Goal: Task Accomplishment & Management: Manage account settings

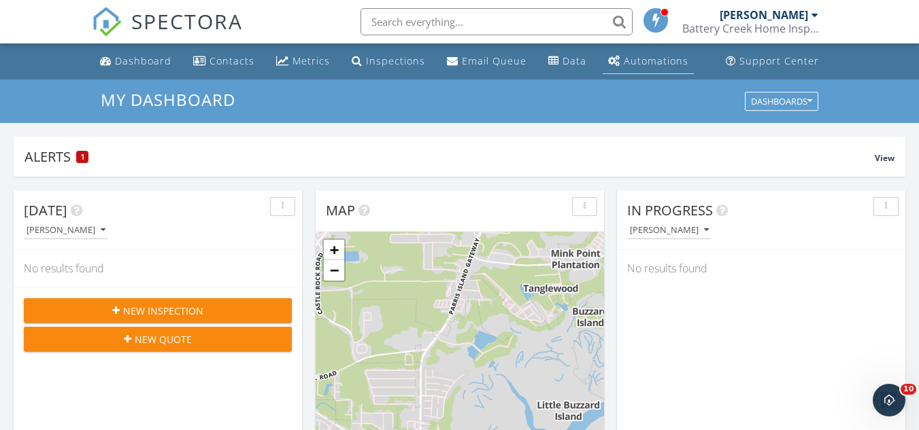
click at [624, 57] on div "Automations" at bounding box center [656, 60] width 65 height 13
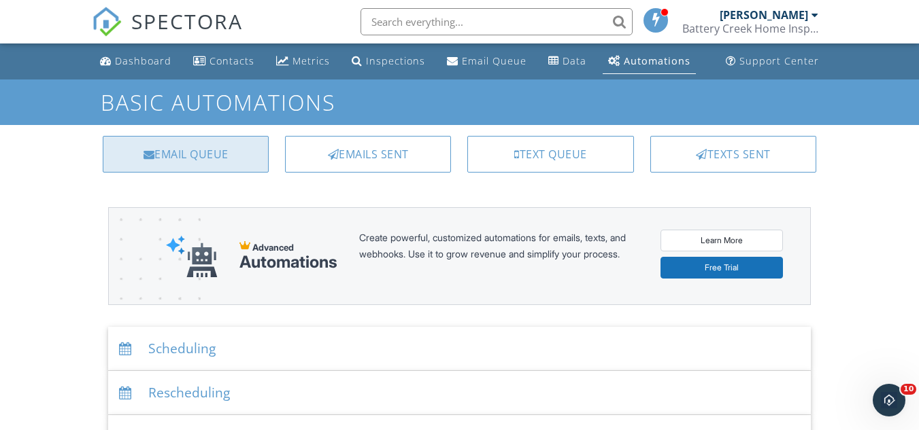
click at [216, 163] on div "Email Queue" at bounding box center [186, 154] width 166 height 37
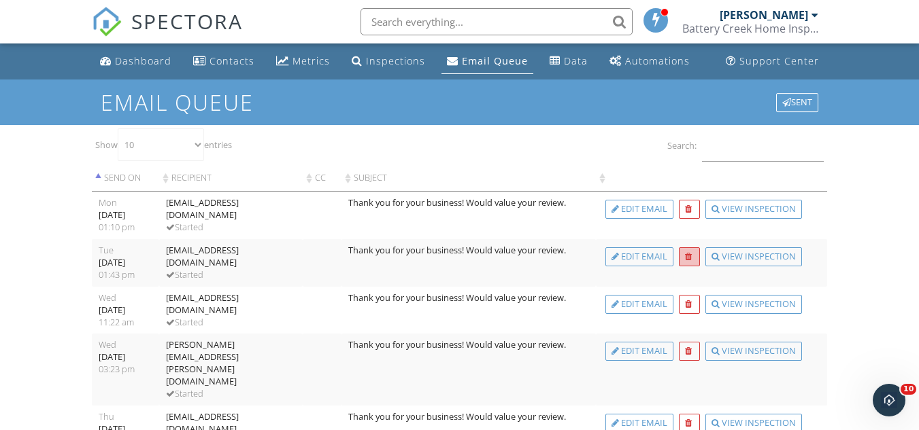
click at [687, 259] on div at bounding box center [688, 257] width 7 height 9
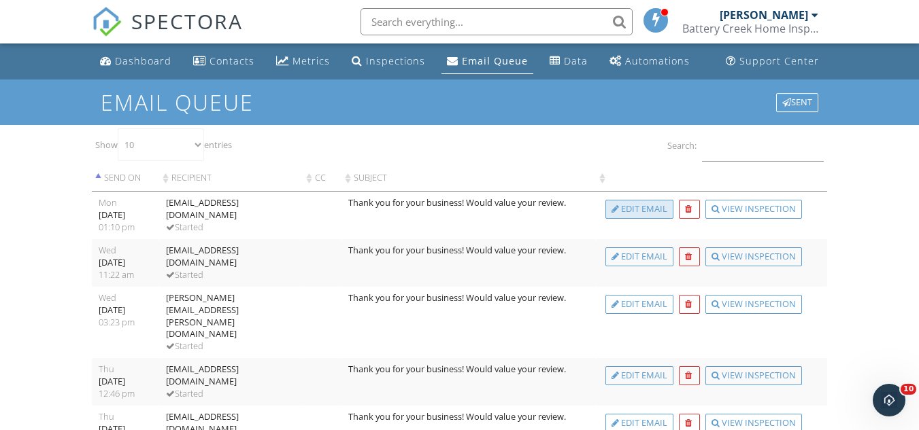
click at [644, 207] on div "Edit Email" at bounding box center [639, 209] width 68 height 19
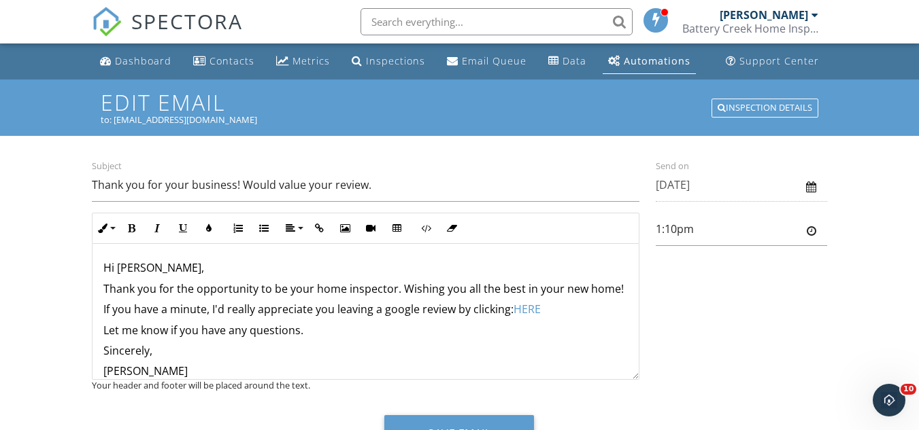
click at [638, 57] on div "Automations" at bounding box center [657, 60] width 67 height 13
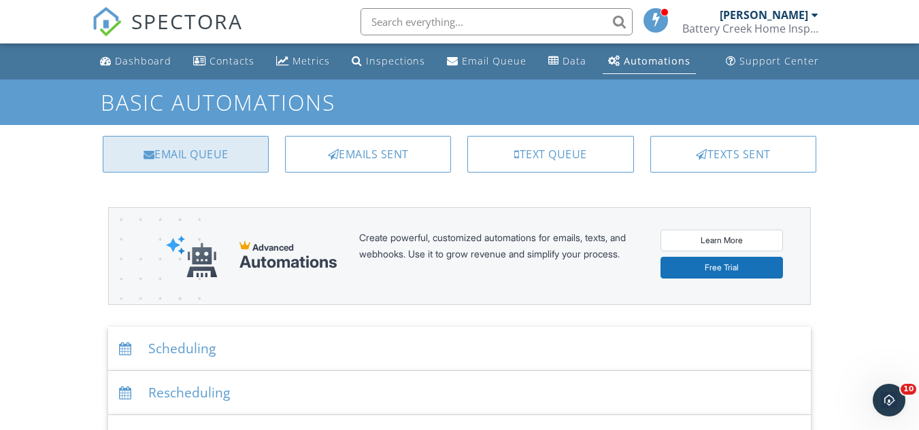
click at [192, 157] on div "Email Queue" at bounding box center [186, 154] width 166 height 37
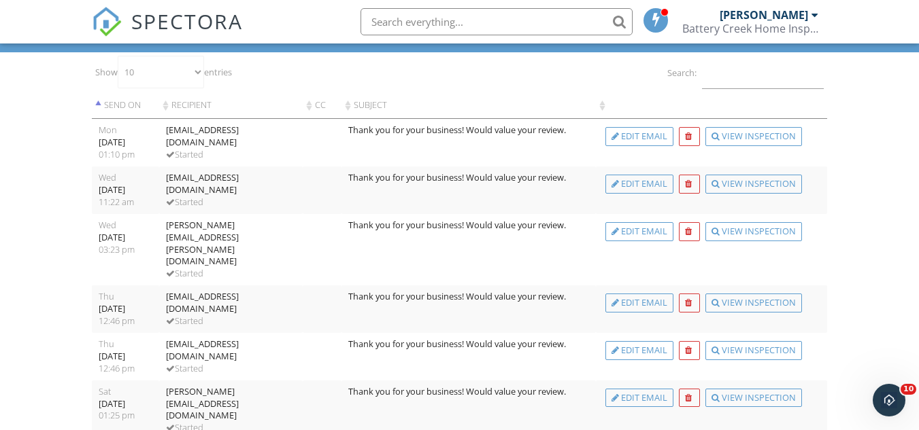
scroll to position [87, 0]
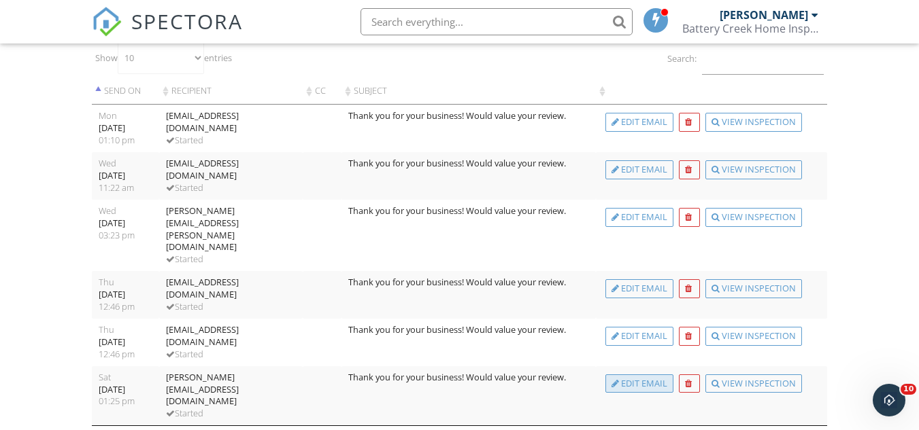
click at [631, 375] on div "Edit Email" at bounding box center [639, 384] width 68 height 19
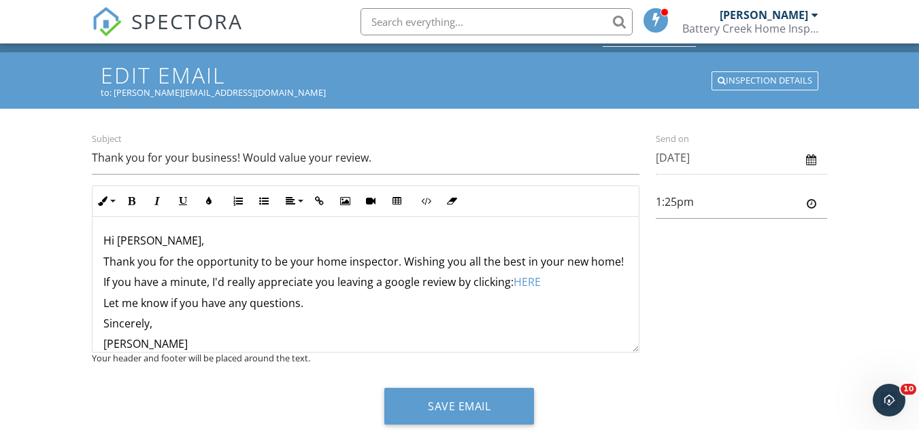
scroll to position [67, 0]
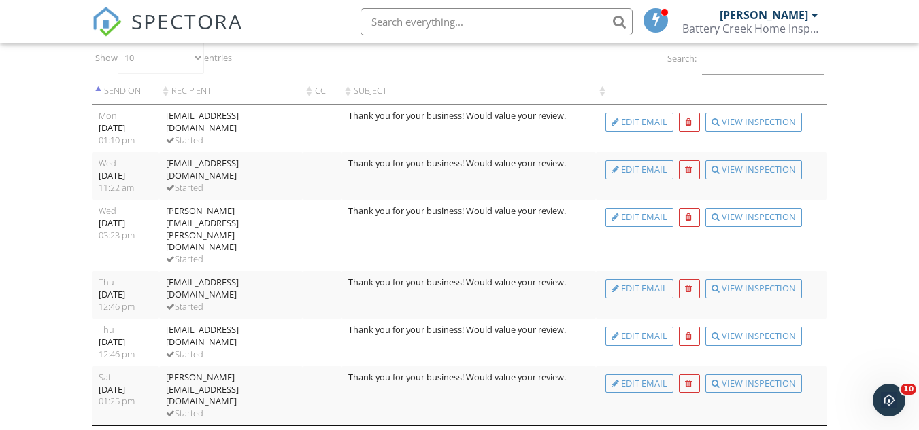
drag, startPoint x: 685, startPoint y: 357, endPoint x: 520, endPoint y: 71, distance: 330.9
click at [685, 380] on div at bounding box center [688, 384] width 7 height 9
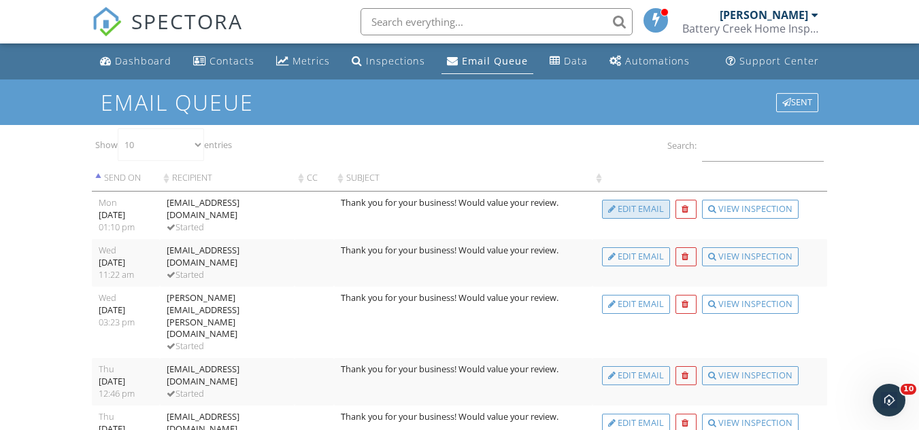
click at [627, 211] on div "Edit Email" at bounding box center [636, 209] width 68 height 19
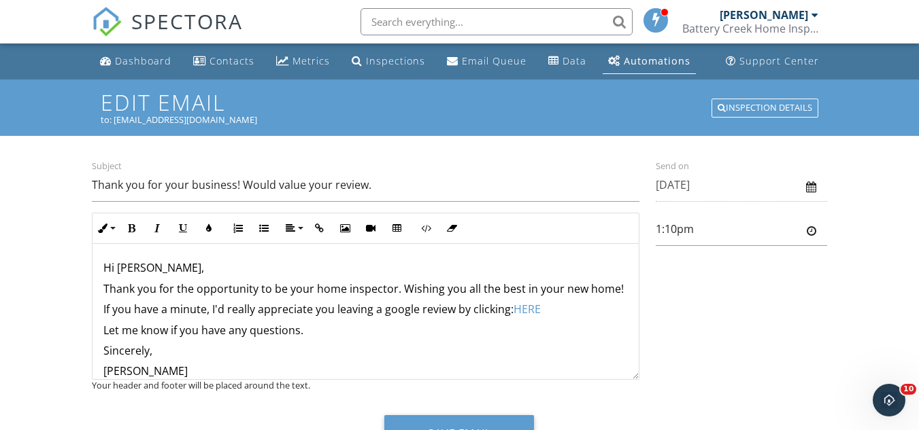
click at [758, 16] on div "[PERSON_NAME]" at bounding box center [763, 15] width 88 height 14
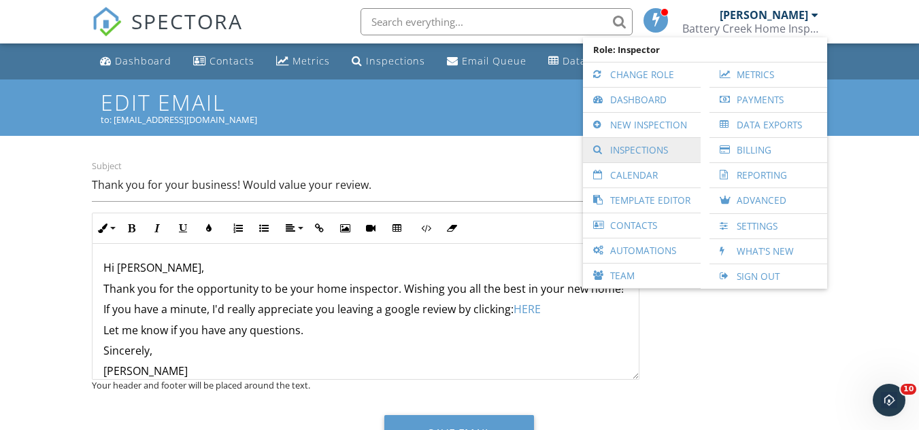
click at [630, 145] on link "Inspections" at bounding box center [642, 150] width 104 height 24
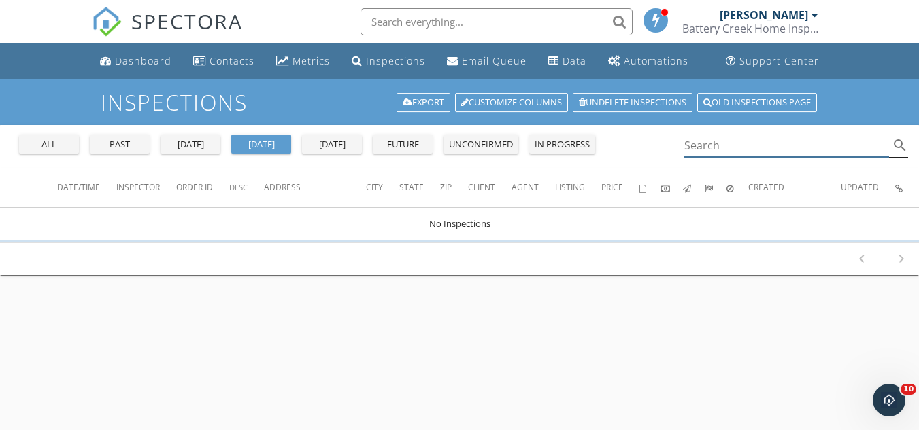
click at [704, 149] on input "Search" at bounding box center [786, 146] width 205 height 22
type input "[PERSON_NAME]"
click at [67, 148] on div "all" at bounding box center [48, 145] width 49 height 14
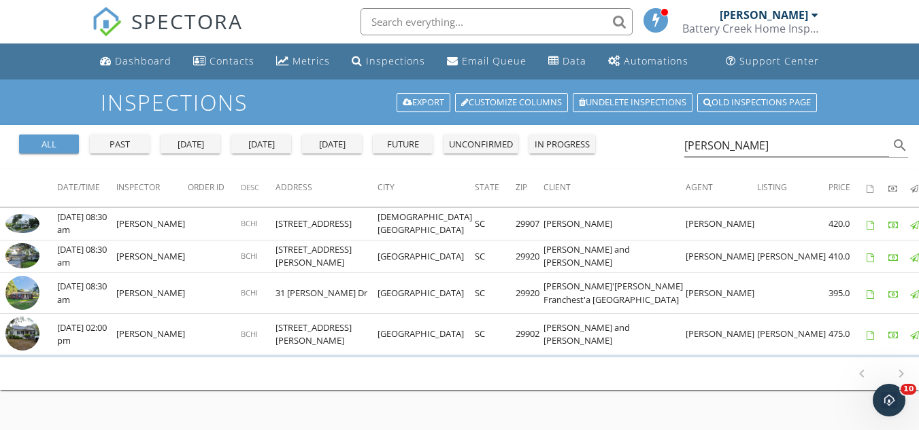
click at [758, 21] on div "[PERSON_NAME]" at bounding box center [763, 15] width 88 height 14
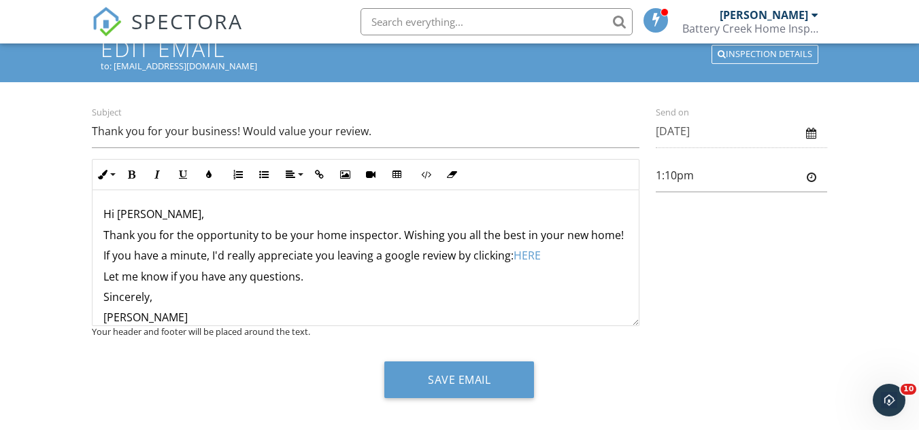
scroll to position [67, 0]
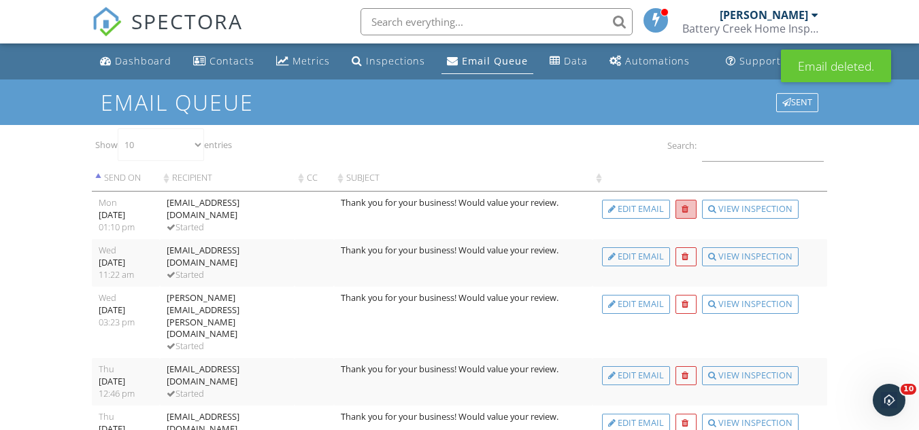
click at [686, 211] on div at bounding box center [684, 209] width 7 height 9
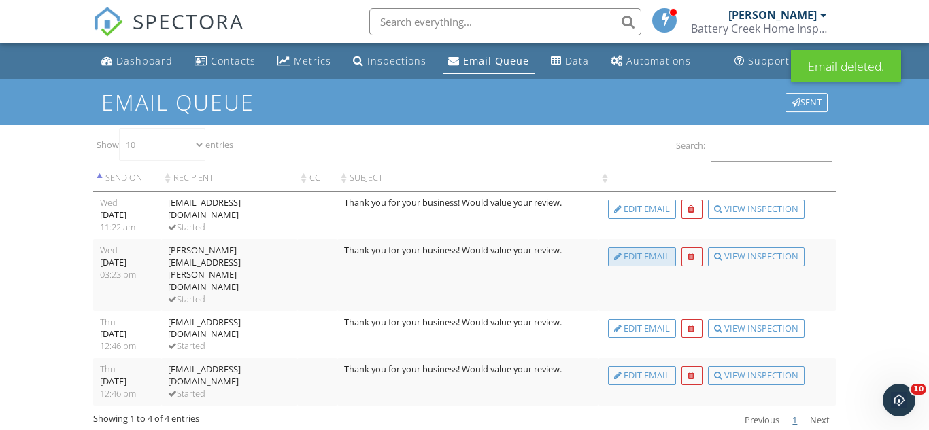
click at [645, 256] on div "Edit Email" at bounding box center [642, 257] width 68 height 19
click at [750, 38] on div "[PERSON_NAME] Battery Creek Home Inspections, LLC" at bounding box center [759, 22] width 136 height 44
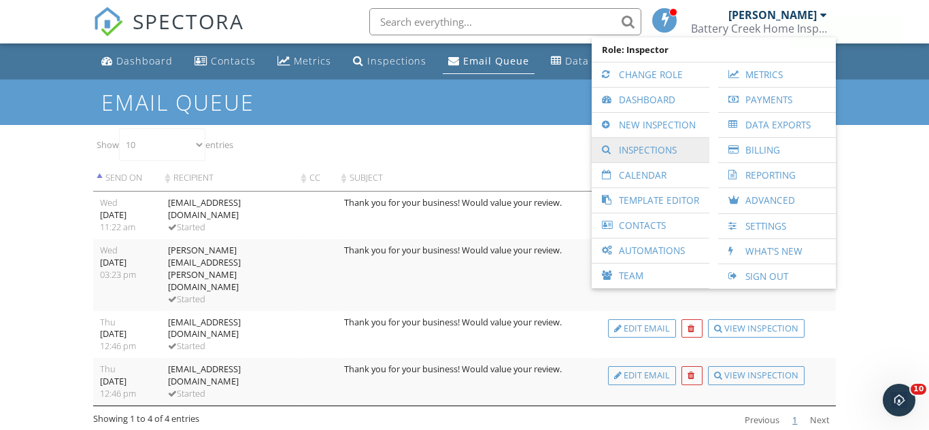
click at [656, 147] on link "Inspections" at bounding box center [650, 150] width 104 height 24
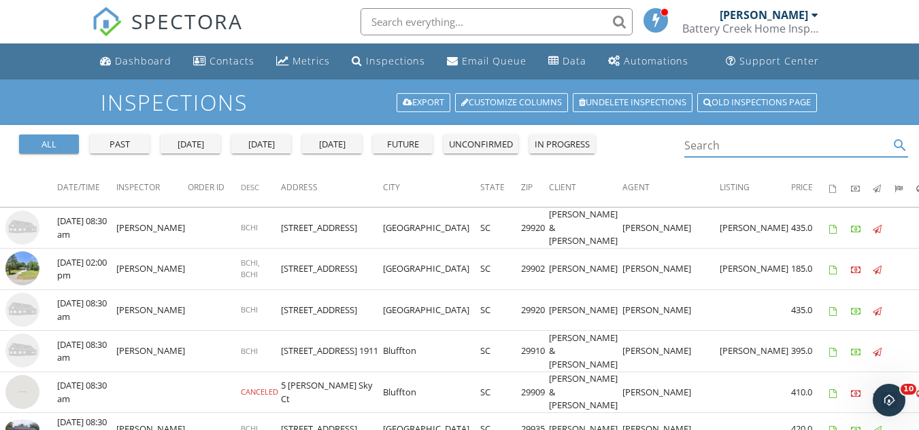
click at [729, 148] on input "Search" at bounding box center [786, 146] width 205 height 22
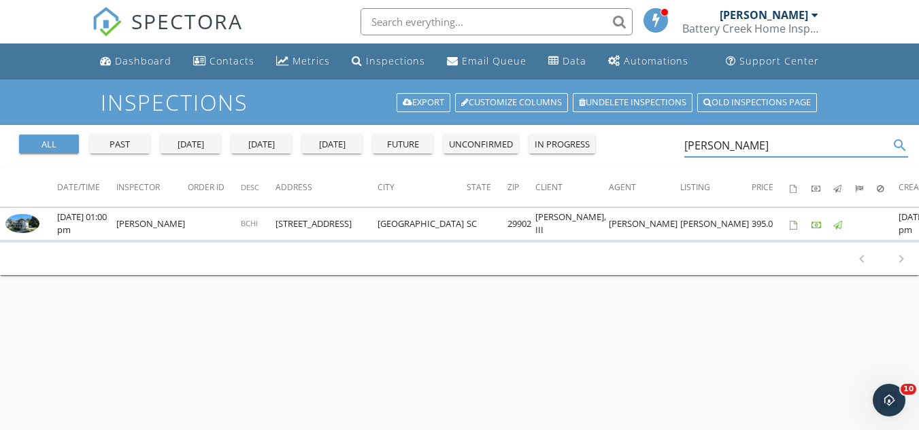
type input "elijah"
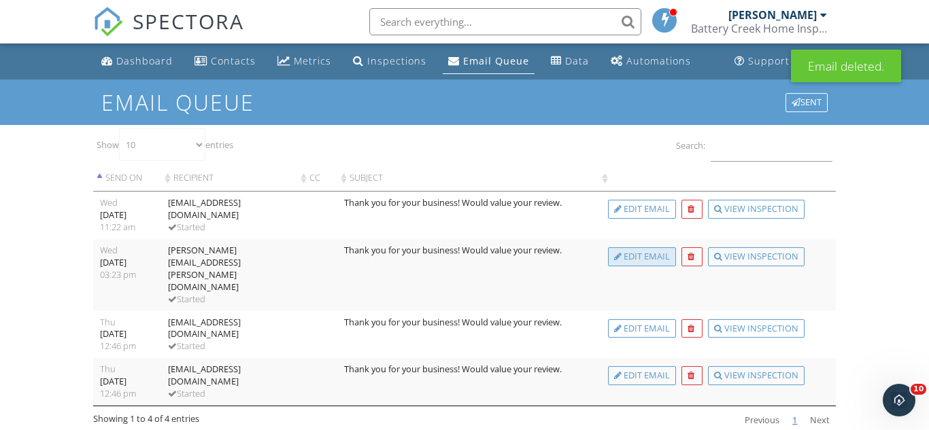
click at [654, 259] on div "Edit Email" at bounding box center [642, 257] width 68 height 19
click at [692, 256] on div at bounding box center [690, 257] width 7 height 9
